Goal: Communication & Community: Connect with others

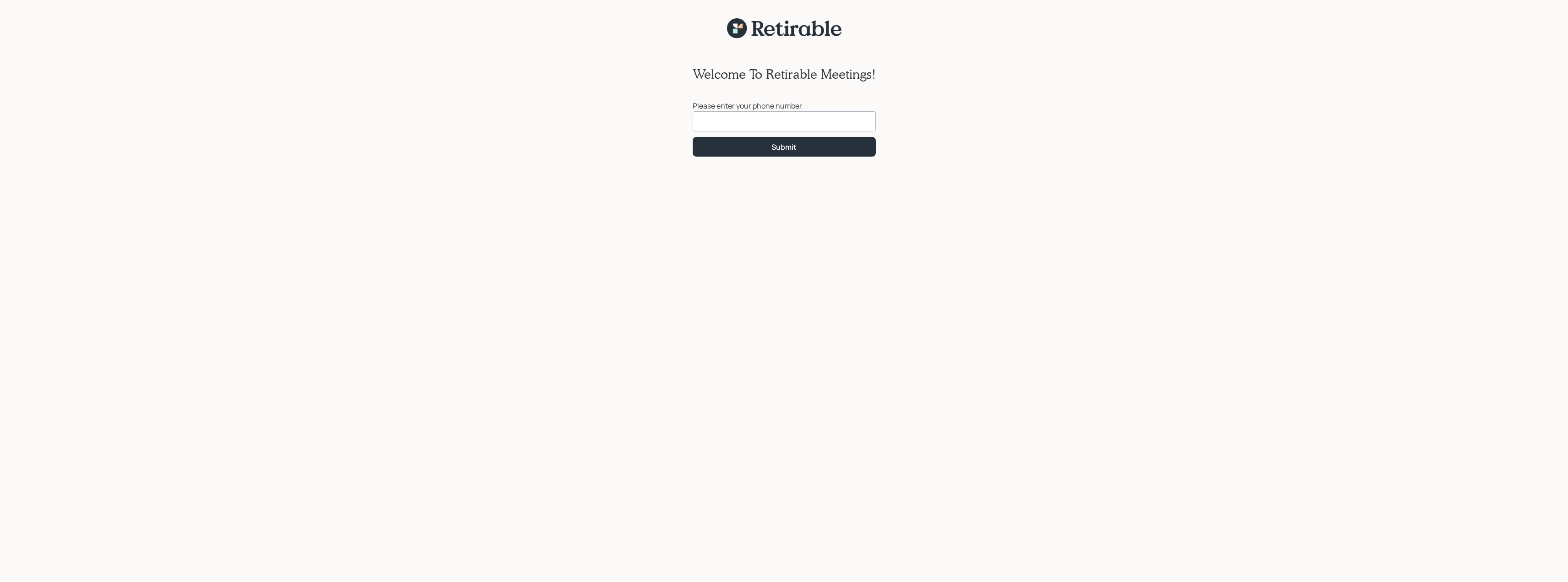
click at [730, 127] on input at bounding box center [784, 121] width 183 height 20
type input "[PHONE_NUMBER]"
click at [764, 150] on button "Submit" at bounding box center [784, 147] width 183 height 19
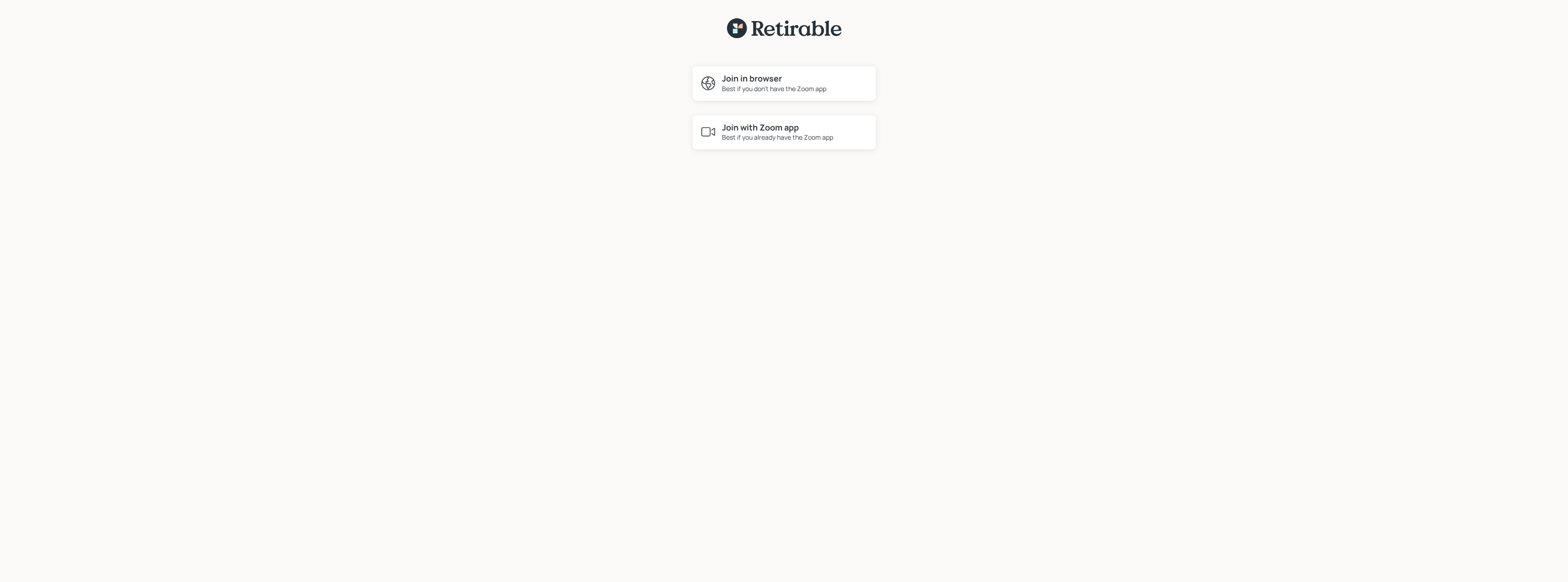
click at [769, 133] on div "Best if you already have the Zoom app" at bounding box center [777, 137] width 111 height 10
click at [753, 84] on div "Best if you don't have the Zoom app" at bounding box center [774, 89] width 104 height 10
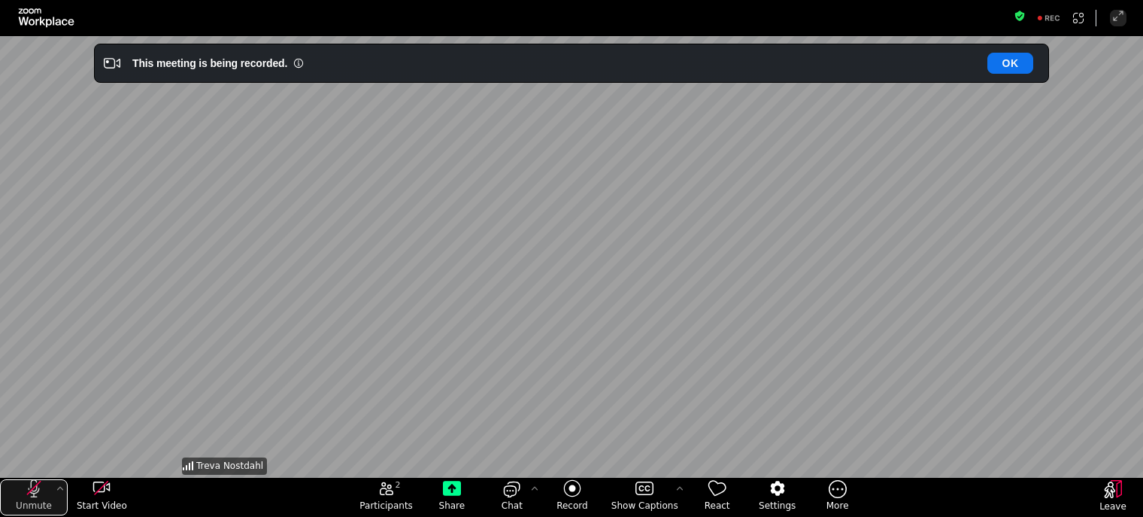
click at [34, 485] on icon "unmute my microphone" at bounding box center [34, 488] width 18 height 18
click at [94, 493] on icon "start my video" at bounding box center [102, 488] width 18 height 18
click at [1012, 56] on button "OK" at bounding box center [1011, 63] width 46 height 21
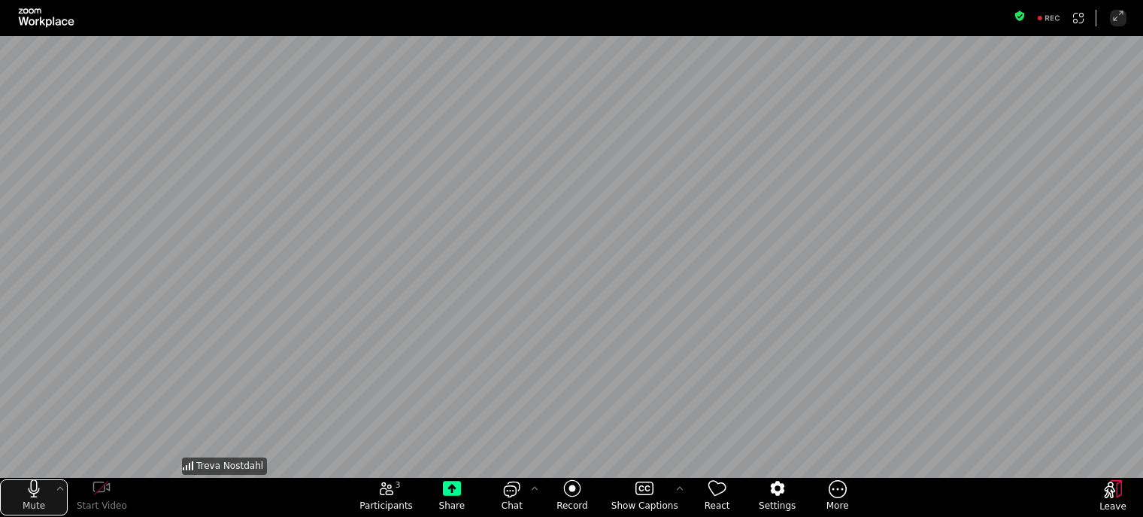
click at [32, 481] on div "mute my microphone" at bounding box center [34, 485] width 6 height 11
click at [31, 487] on div "mute my microphone" at bounding box center [34, 485] width 6 height 11
click at [42, 490] on icon "mute my microphone" at bounding box center [34, 488] width 18 height 18
click at [57, 484] on icon "More audio controls" at bounding box center [60, 488] width 12 height 12
click at [833, 491] on icon "More meeting control" at bounding box center [838, 488] width 18 height 19
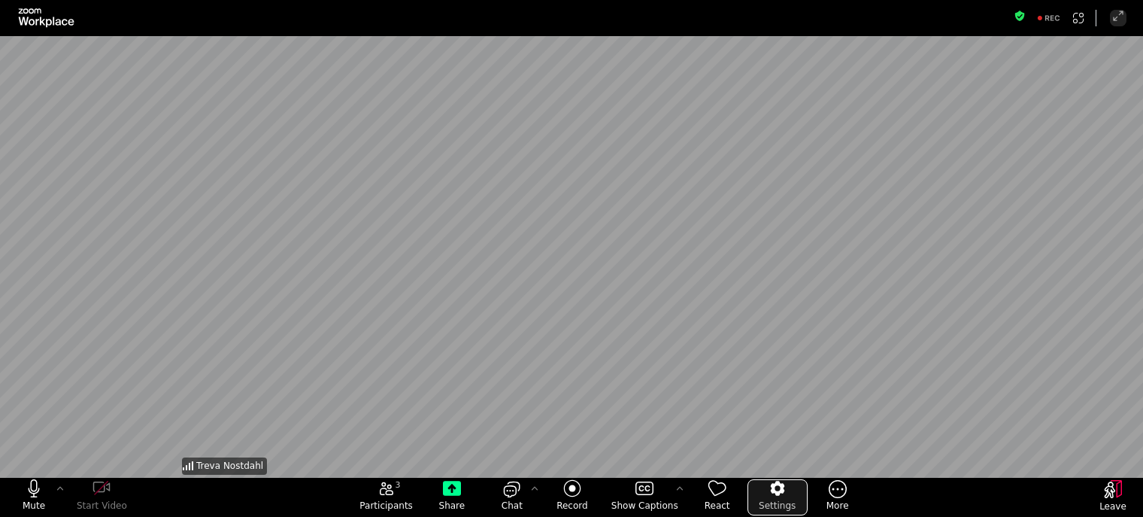
click at [769, 485] on icon "Settings" at bounding box center [778, 488] width 18 height 18
click at [769, 489] on icon "Settings" at bounding box center [778, 488] width 18 height 18
click at [1082, 17] on rect "Apps Accessing Content in This Meeting" at bounding box center [1079, 18] width 12 height 12
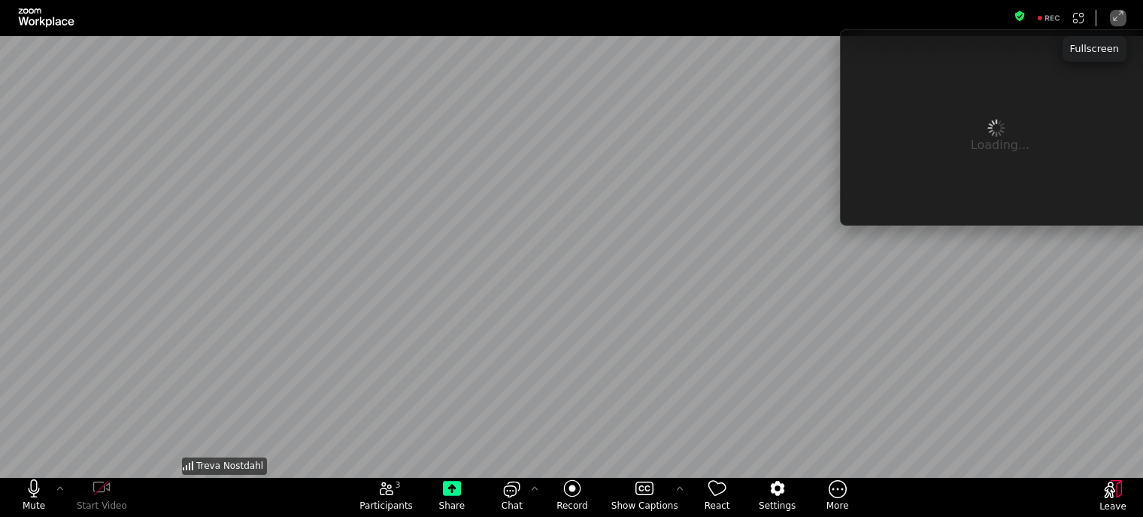
click at [1119, 19] on icon "Enter Full Screen" at bounding box center [1118, 16] width 12 height 12
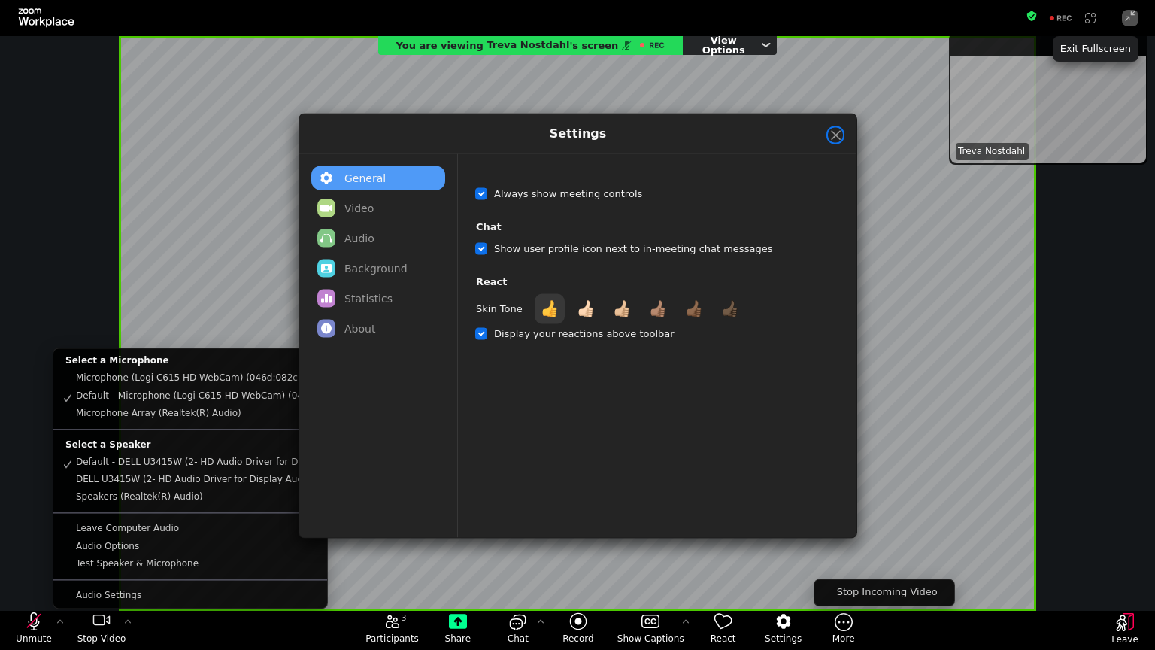
click at [836, 138] on button "close" at bounding box center [836, 136] width 14 height 14
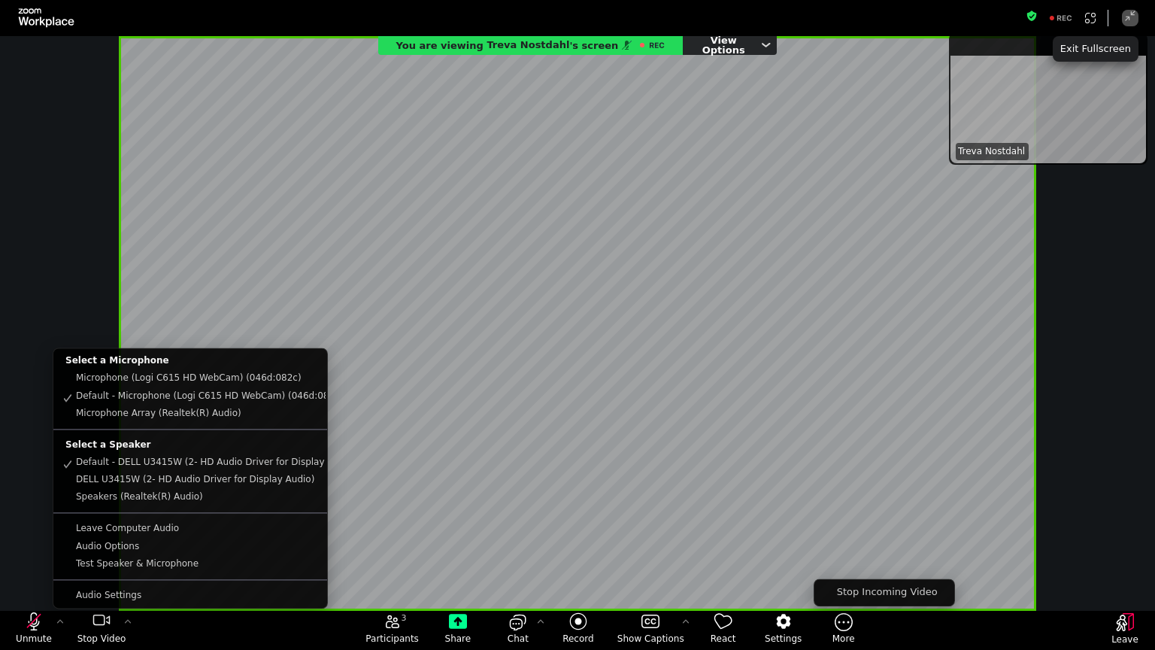
click at [68, 302] on div "You are viewing [PERSON_NAME] 's screen View Options" at bounding box center [577, 323] width 1155 height 575
